Goal: Task Accomplishment & Management: Use online tool/utility

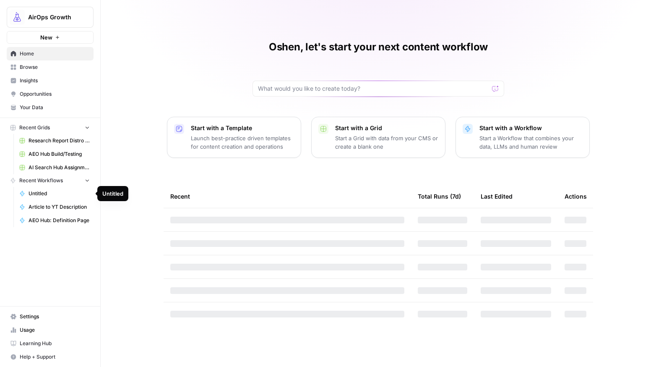
click at [32, 192] on span "Untitled" at bounding box center [59, 194] width 61 height 8
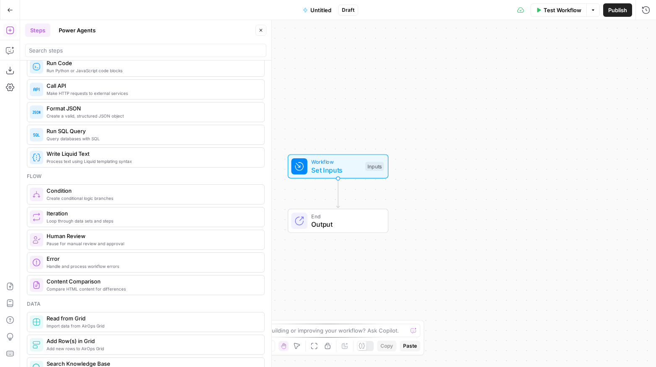
scroll to position [246, 0]
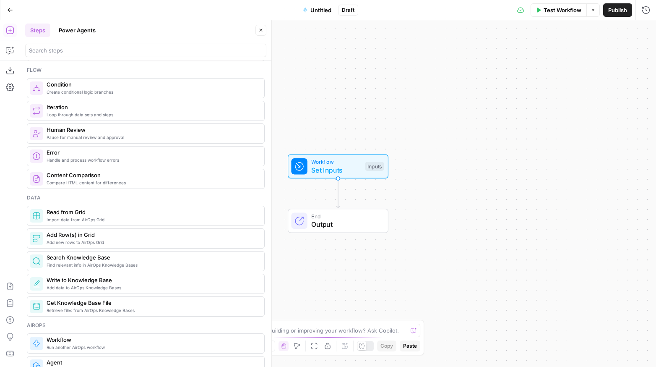
click at [87, 28] on button "Power Agents" at bounding box center [77, 29] width 47 height 13
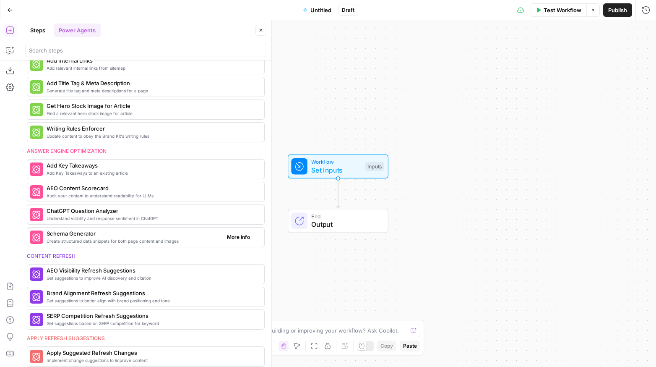
scroll to position [190, 0]
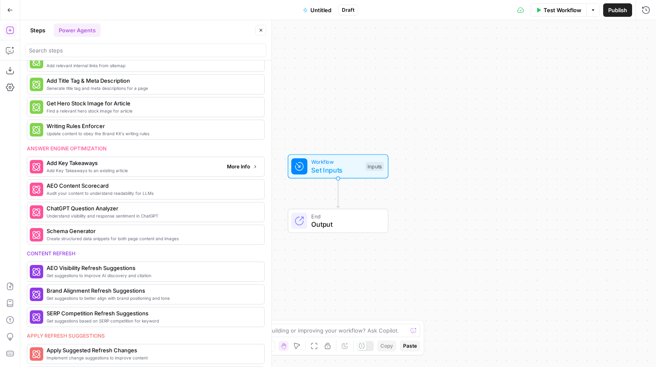
click at [232, 167] on span "More Info" at bounding box center [238, 167] width 23 height 8
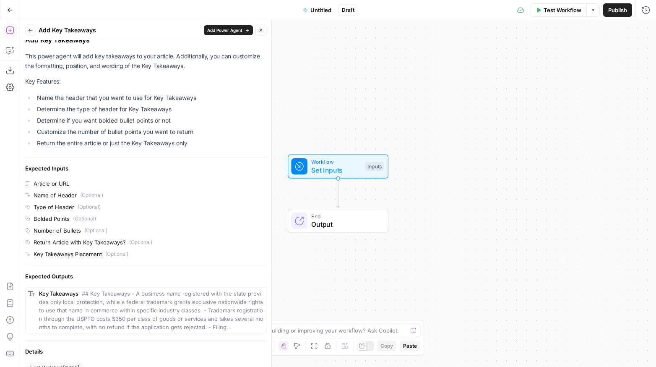
scroll to position [0, 0]
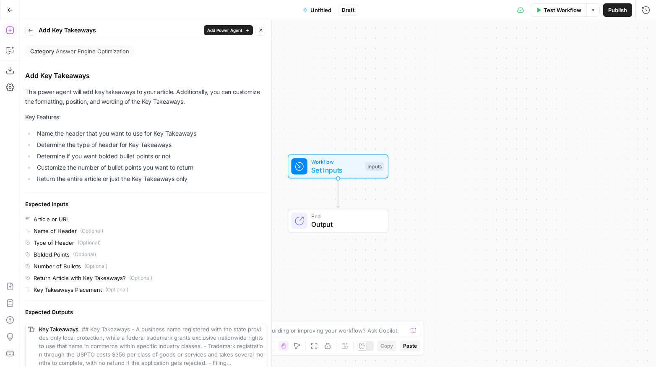
click at [27, 31] on button "Back" at bounding box center [30, 30] width 11 height 11
